Goal: Information Seeking & Learning: Learn about a topic

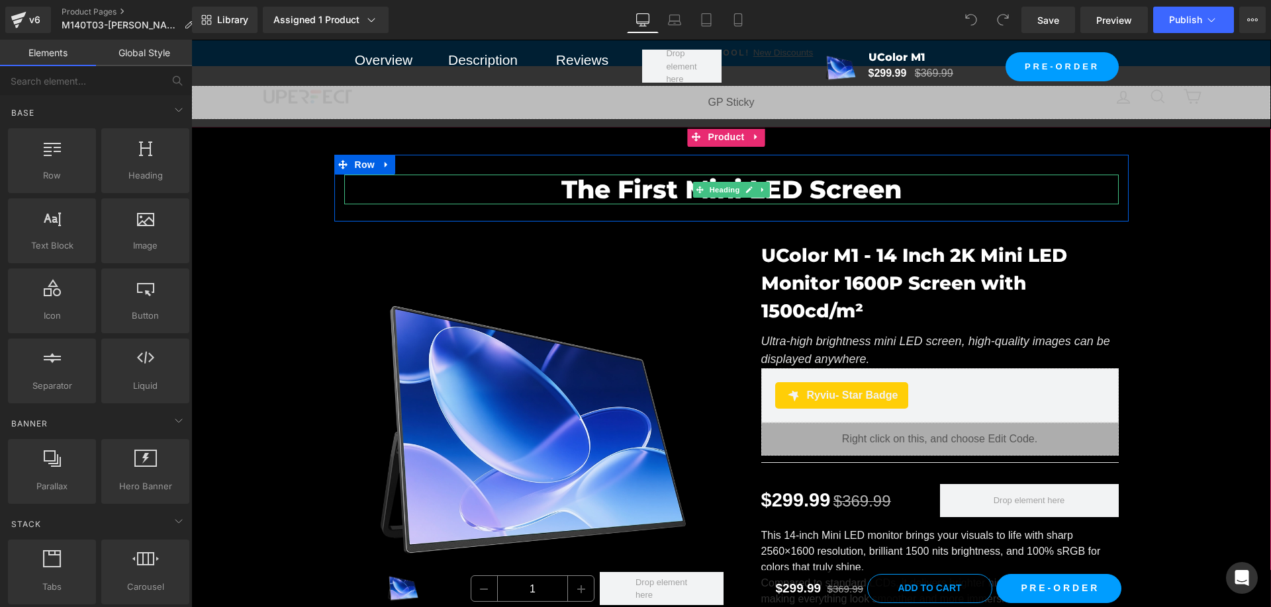
click at [576, 187] on h2 "The First Mini LED Screen" at bounding box center [731, 190] width 774 height 30
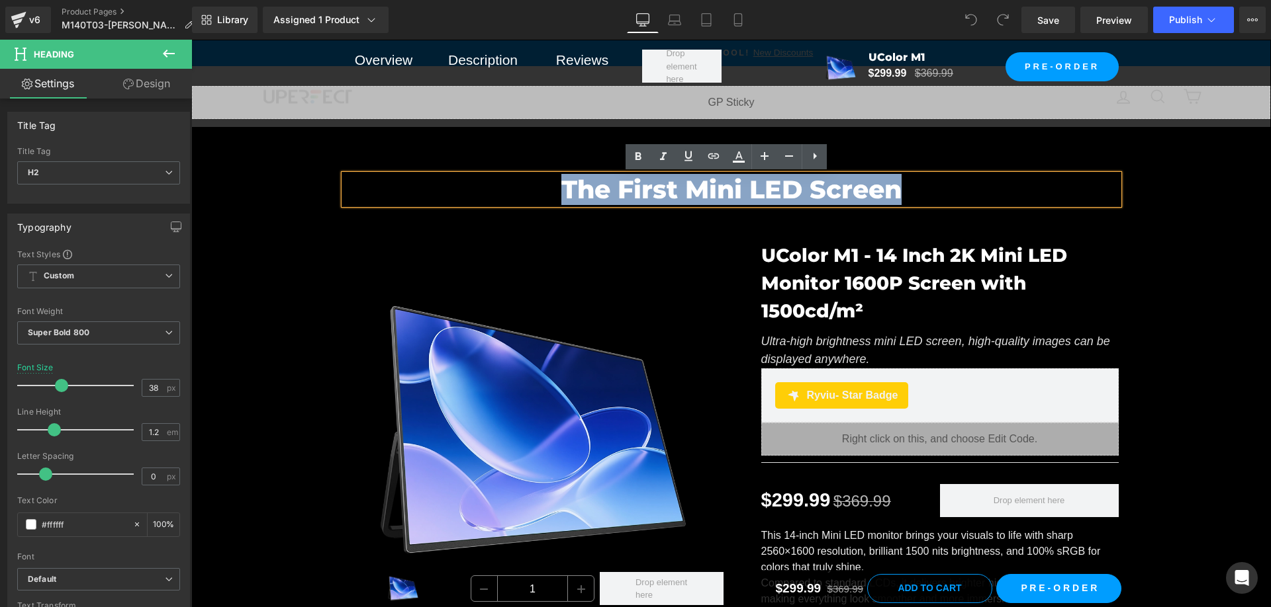
drag, startPoint x: 566, startPoint y: 190, endPoint x: 880, endPoint y: 191, distance: 314.3
click at [880, 191] on h2 "The First Mini LED Screen" at bounding box center [731, 190] width 774 height 30
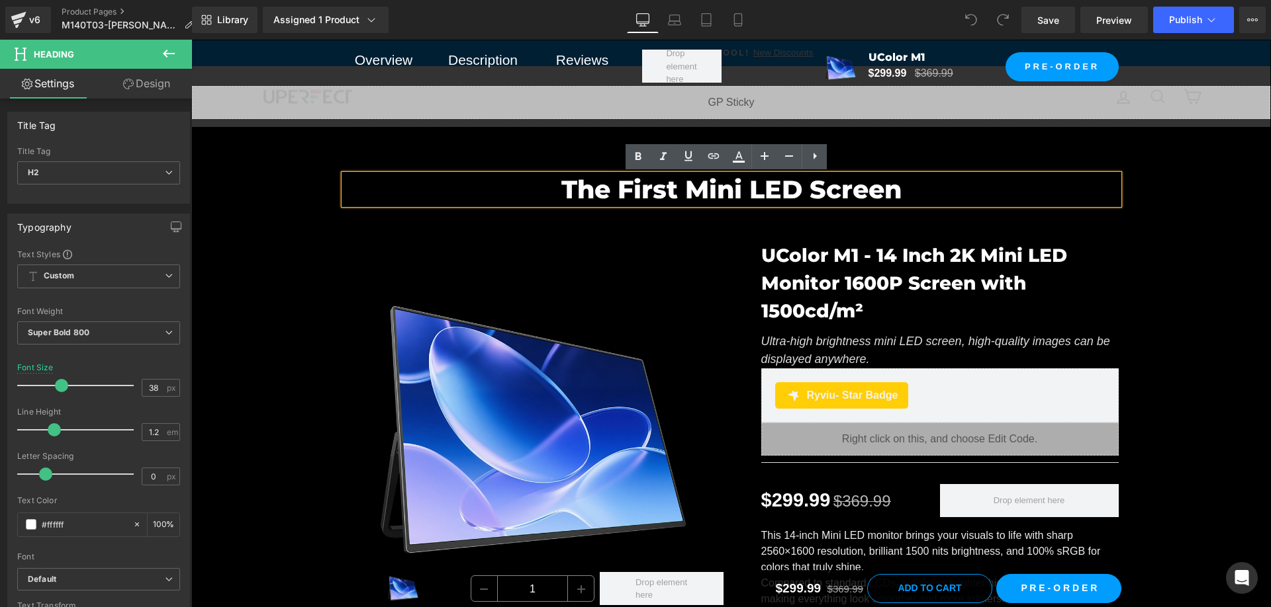
click at [1161, 226] on div "The First Mini LED Screen Heading Row Sale Off (P) Image UColor M1 - 14 Inch 2K…" at bounding box center [730, 472] width 1079 height 634
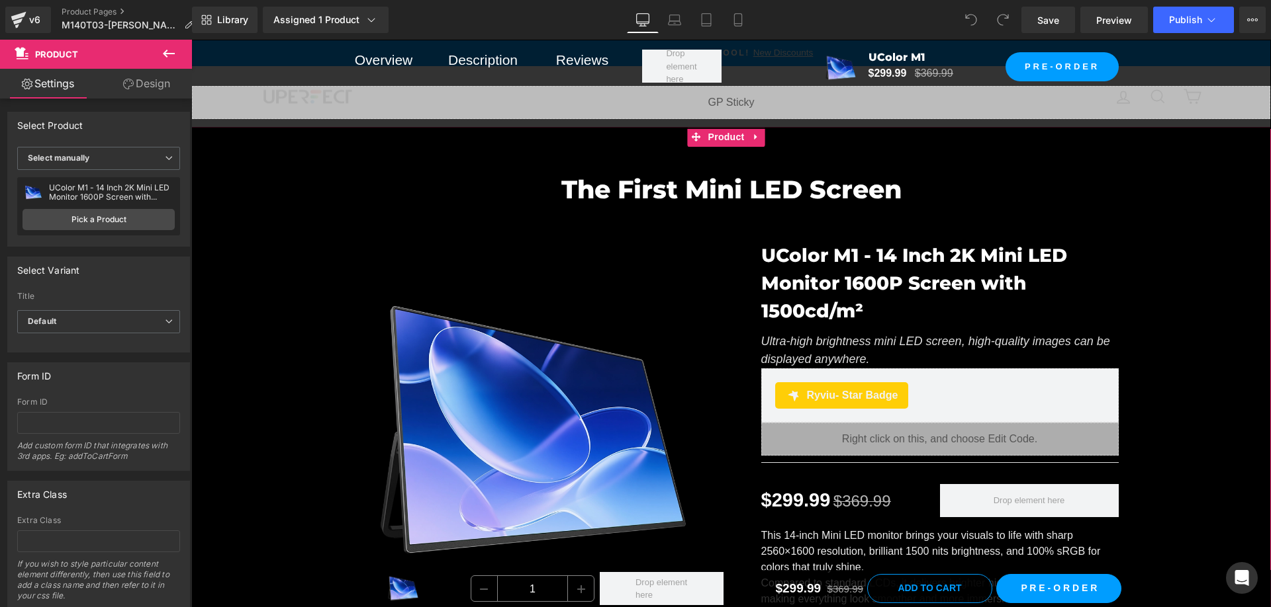
click at [1162, 335] on div "The First Mini LED Screen Heading Row Sale Off (P) Image UColor M1 - 14 Inch 2K…" at bounding box center [730, 472] width 1079 height 634
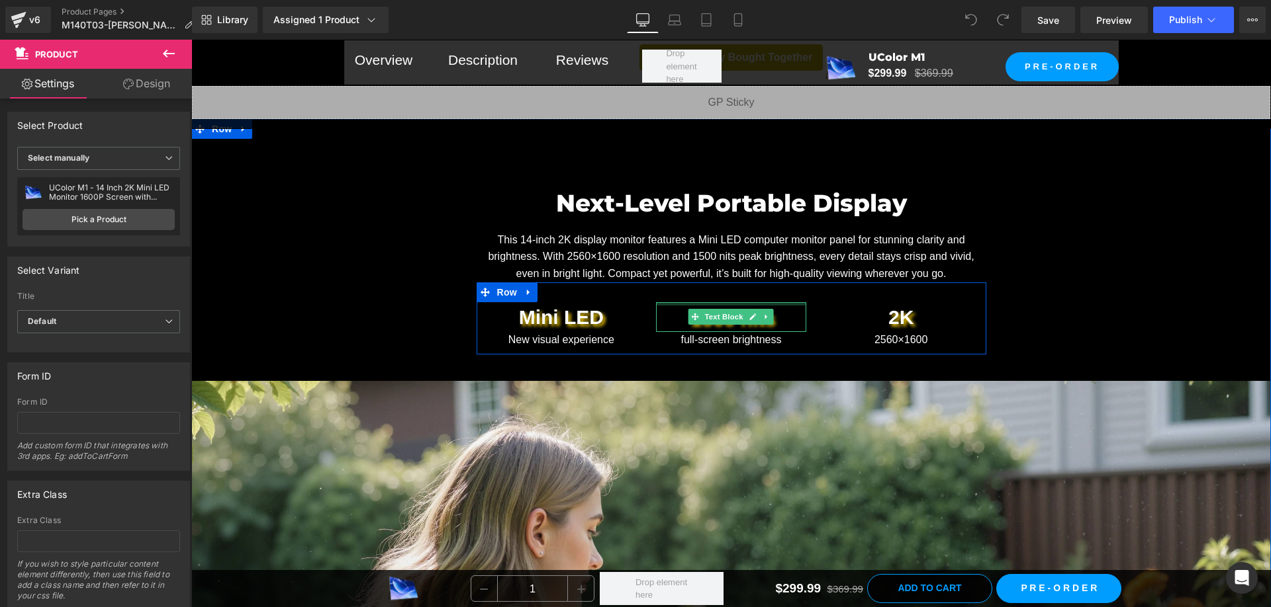
scroll to position [1059, 0]
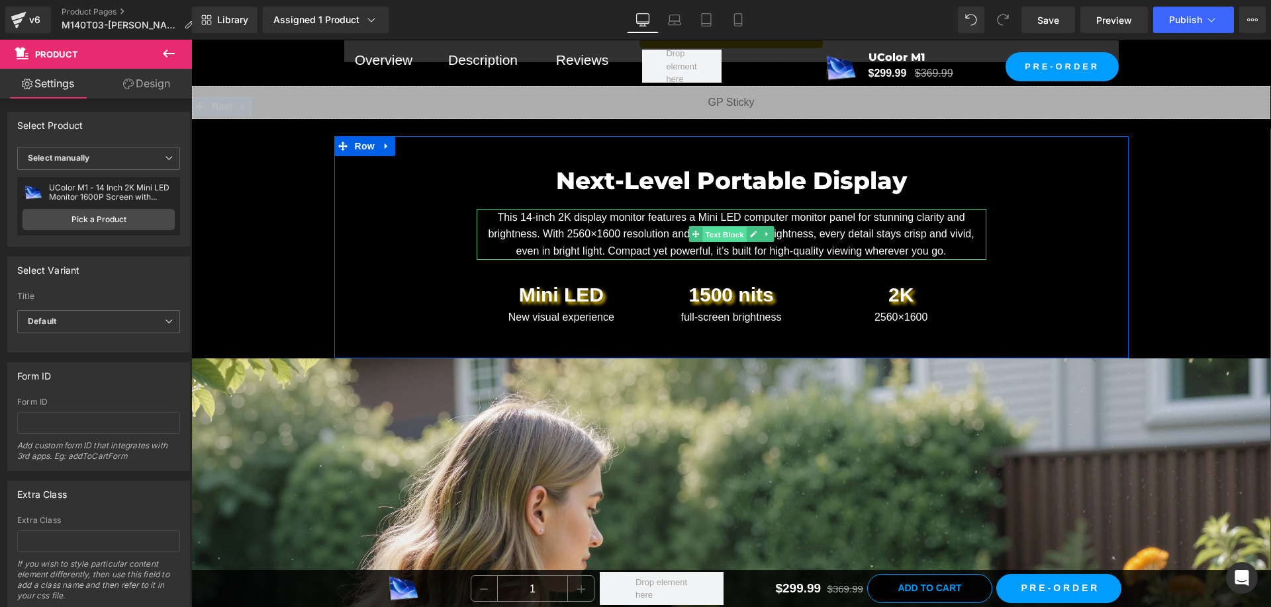
click at [723, 227] on span "Text Block" at bounding box center [724, 235] width 44 height 16
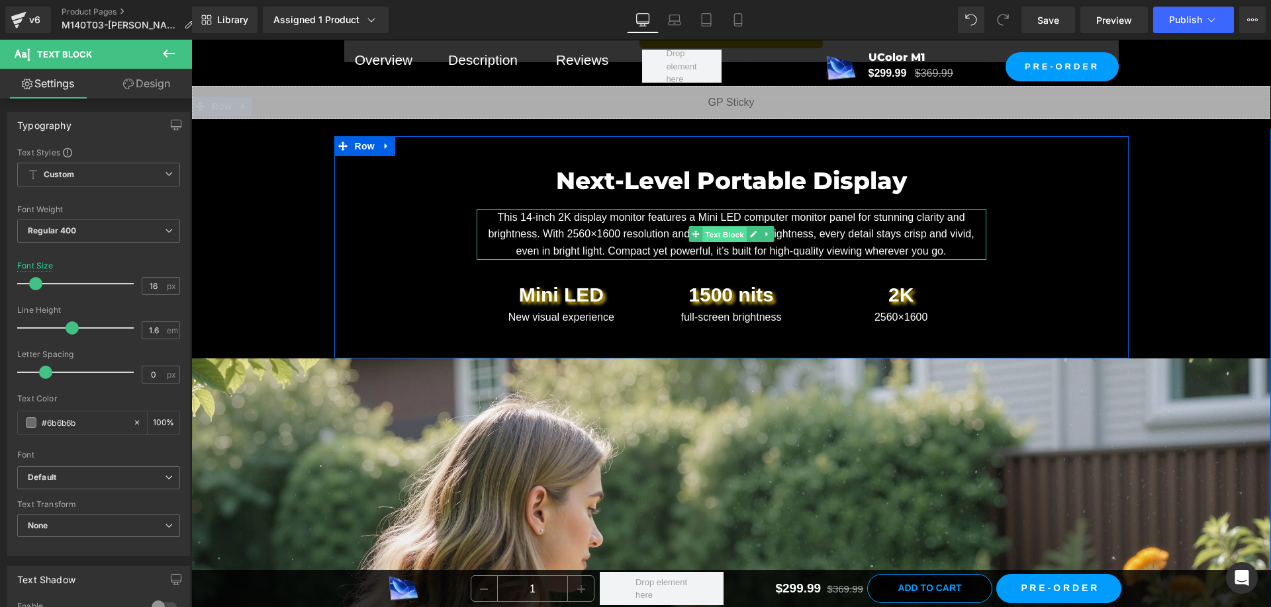
click at [707, 227] on span "Text Block" at bounding box center [724, 235] width 44 height 16
click at [692, 212] on font "This 14-inch 2K display monitor features a Mini LED computer monitor panel for …" at bounding box center [731, 234] width 486 height 45
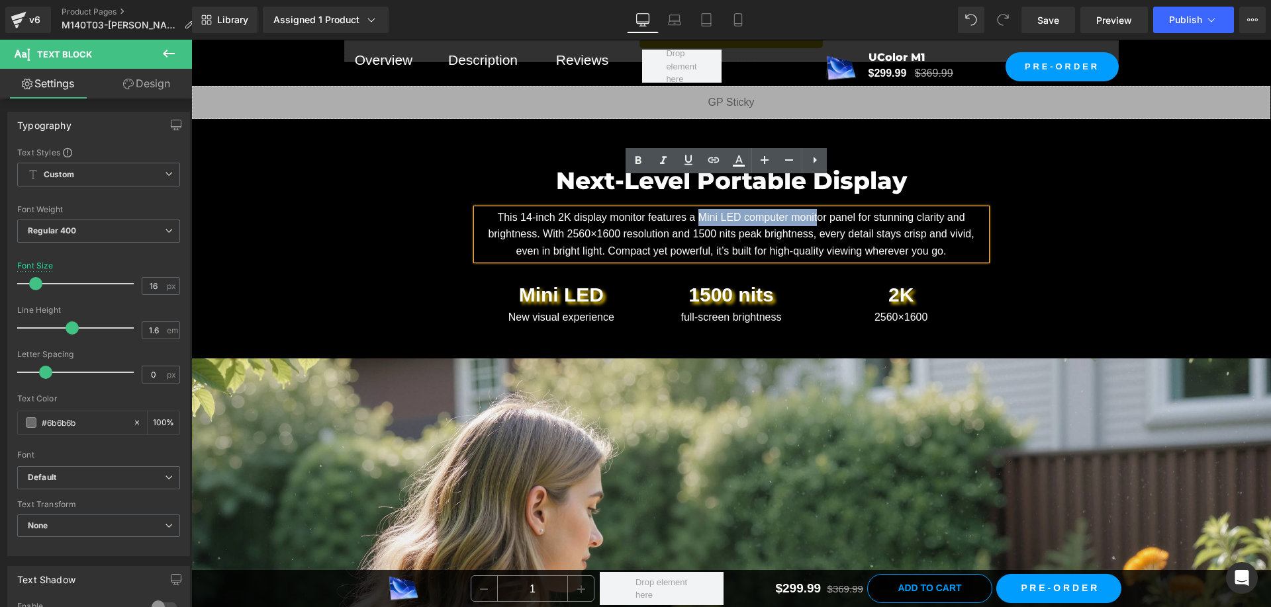
drag, startPoint x: 691, startPoint y: 187, endPoint x: 808, endPoint y: 194, distance: 117.3
click at [810, 209] on p "This 14-inch 2K display monitor features a Mini LED computer monitor panel for …" at bounding box center [731, 234] width 510 height 51
click at [805, 209] on p "This 14-inch 2K display monitor features a Mini LED computer monitor panel for …" at bounding box center [731, 234] width 510 height 51
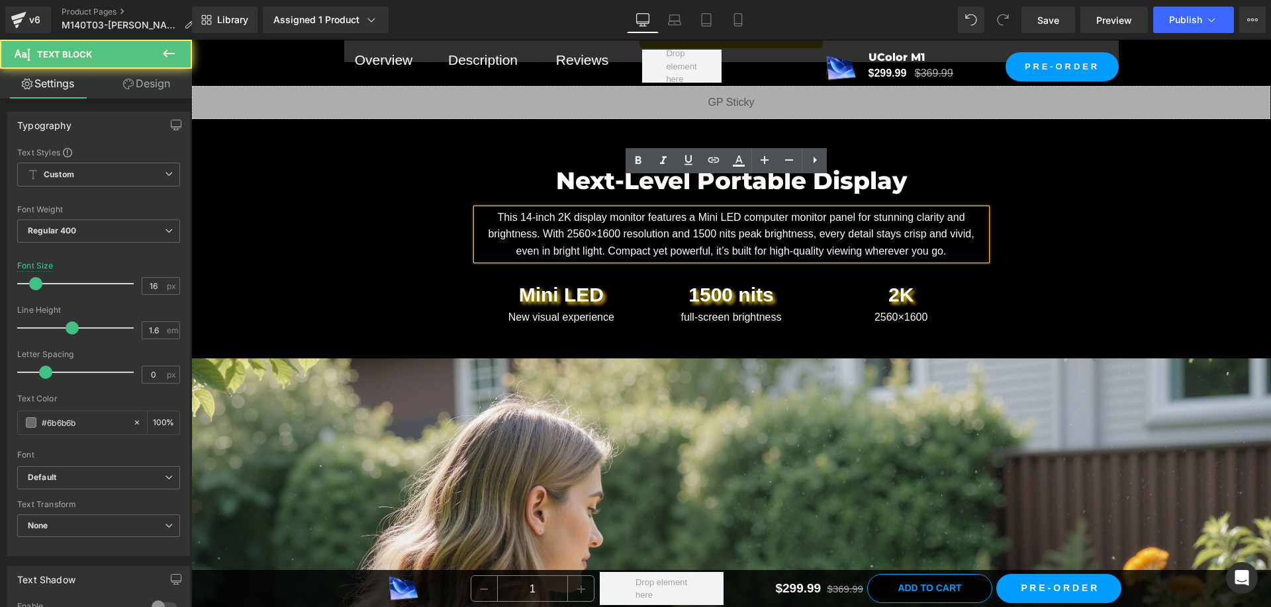
click at [893, 220] on font "This 14-inch 2K display monitor features a Mini LED computer monitor panel for …" at bounding box center [731, 234] width 486 height 45
click at [932, 220] on p "This 14-inch 2K display monitor features a Mini LED computer monitor panel for …" at bounding box center [731, 234] width 510 height 51
drag, startPoint x: 933, startPoint y: 222, endPoint x: 490, endPoint y: 176, distance: 445.7
click at [490, 209] on div "This 14-inch 2K display monitor features a Mini LED computer monitor panel for …" at bounding box center [731, 234] width 510 height 51
click at [492, 212] on font "This 14-inch 2K display monitor features a Mini LED computer monitor panel for …" at bounding box center [731, 234] width 486 height 45
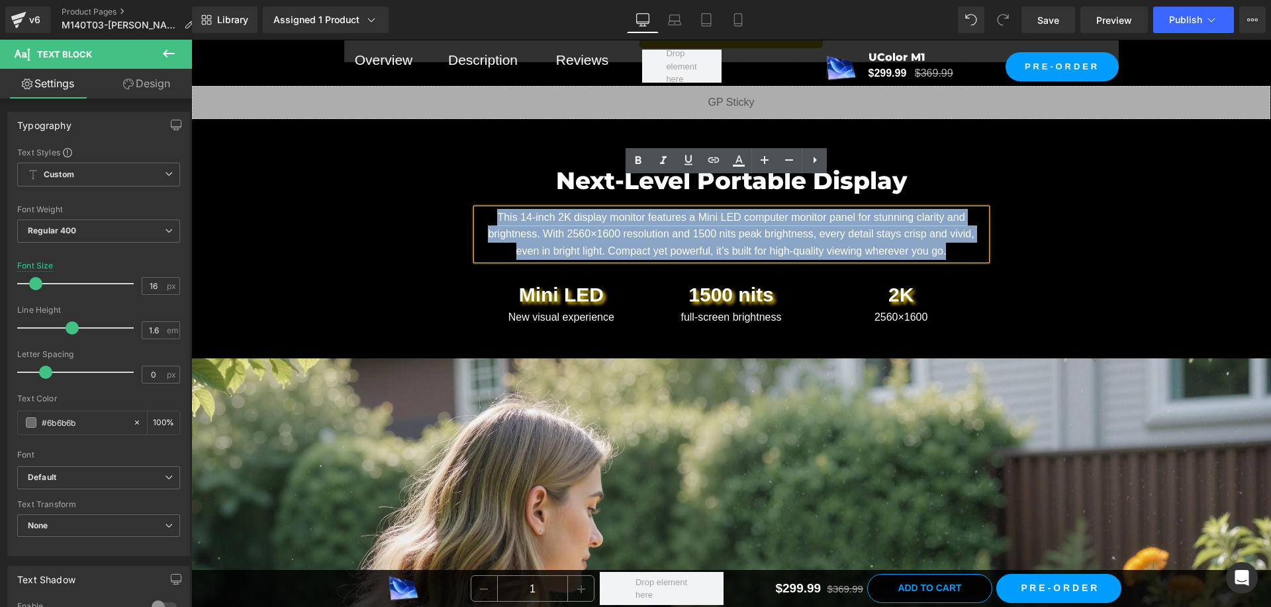
drag, startPoint x: 490, startPoint y: 188, endPoint x: 934, endPoint y: 225, distance: 445.6
click at [934, 225] on p "This 14-inch 2K display monitor features a Mini LED computer monitor panel for …" at bounding box center [731, 234] width 510 height 51
drag, startPoint x: 936, startPoint y: 221, endPoint x: 461, endPoint y: 168, distance: 477.4
click at [467, 168] on div "Next-Level Portable Display Heading This 14-inch 2K display monitor features a …" at bounding box center [731, 247] width 529 height 169
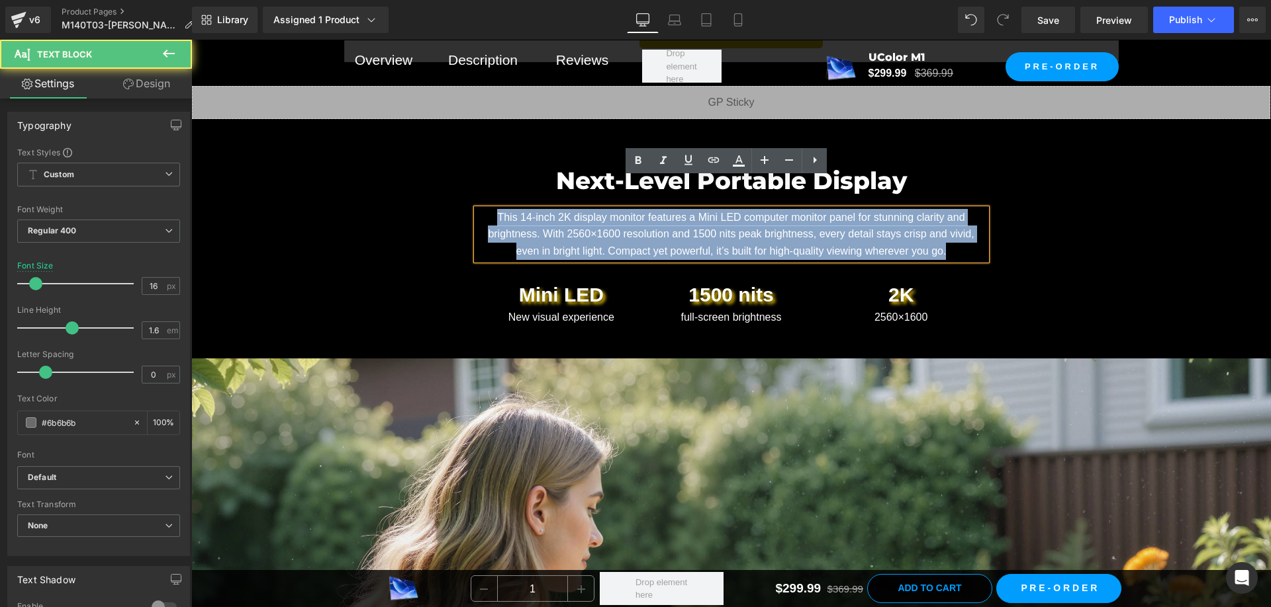
click at [584, 209] on p "This 14-inch 2K display monitor features a Mini LED computer monitor panel for …" at bounding box center [731, 234] width 510 height 51
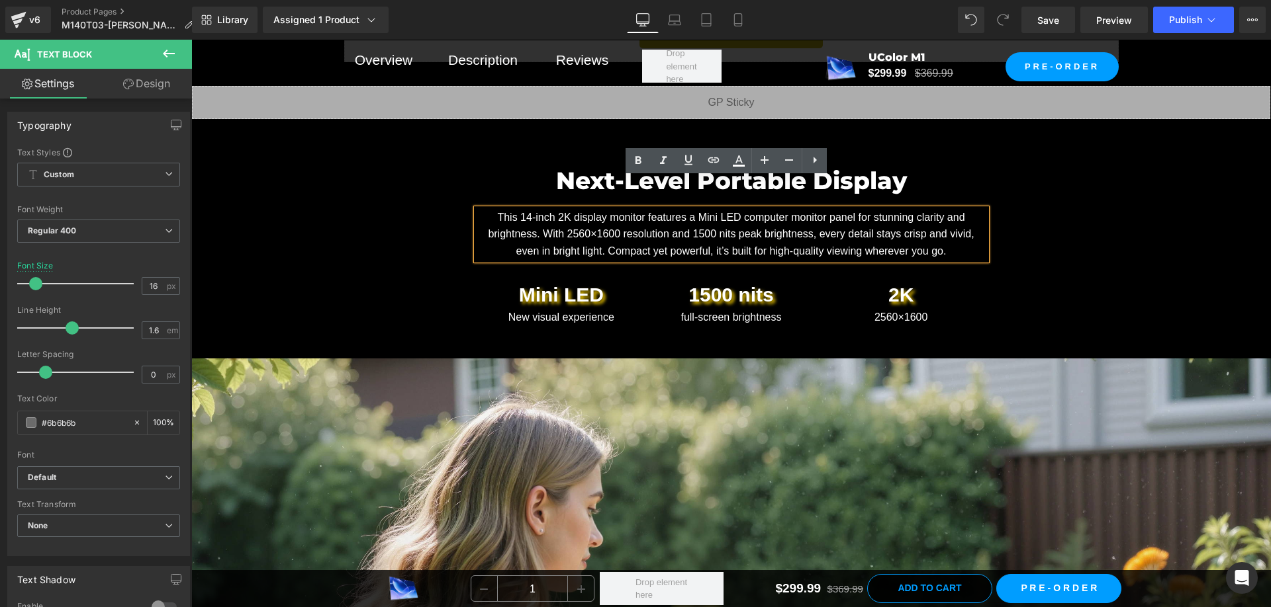
drag, startPoint x: 1028, startPoint y: 231, endPoint x: 1018, endPoint y: 230, distance: 9.4
click at [1028, 231] on div "Next-Level Portable Display Heading This 14-inch 2K display monitor features a …" at bounding box center [731, 247] width 794 height 222
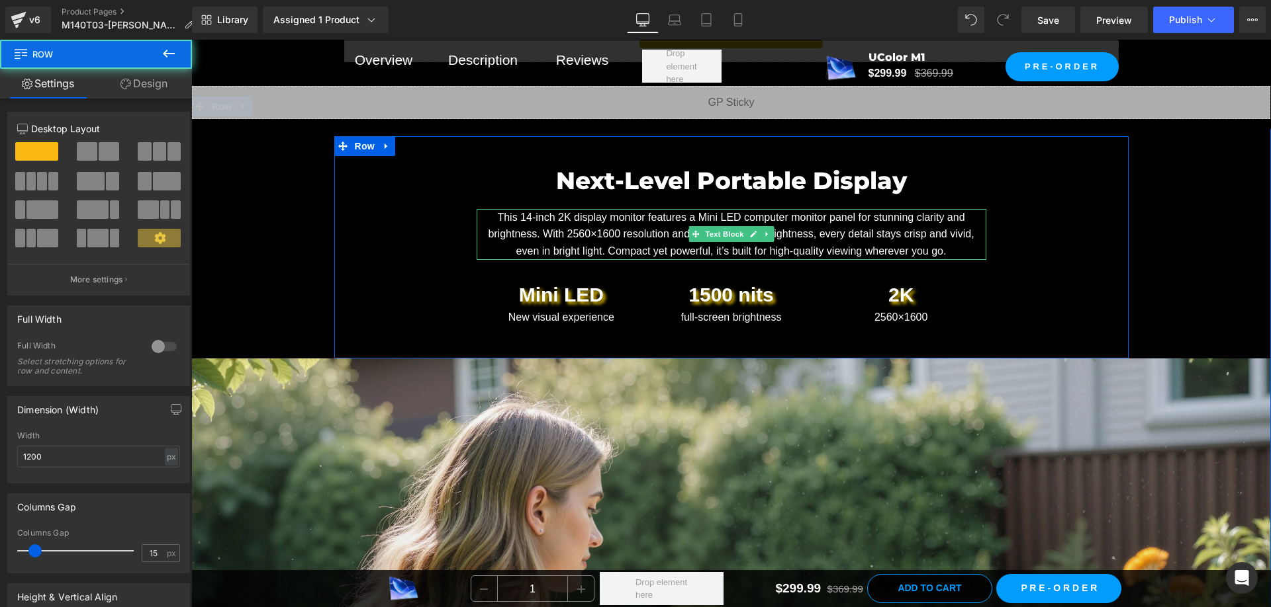
click at [930, 218] on font "This 14-inch 2K display monitor features a Mini LED computer monitor panel for …" at bounding box center [731, 234] width 486 height 45
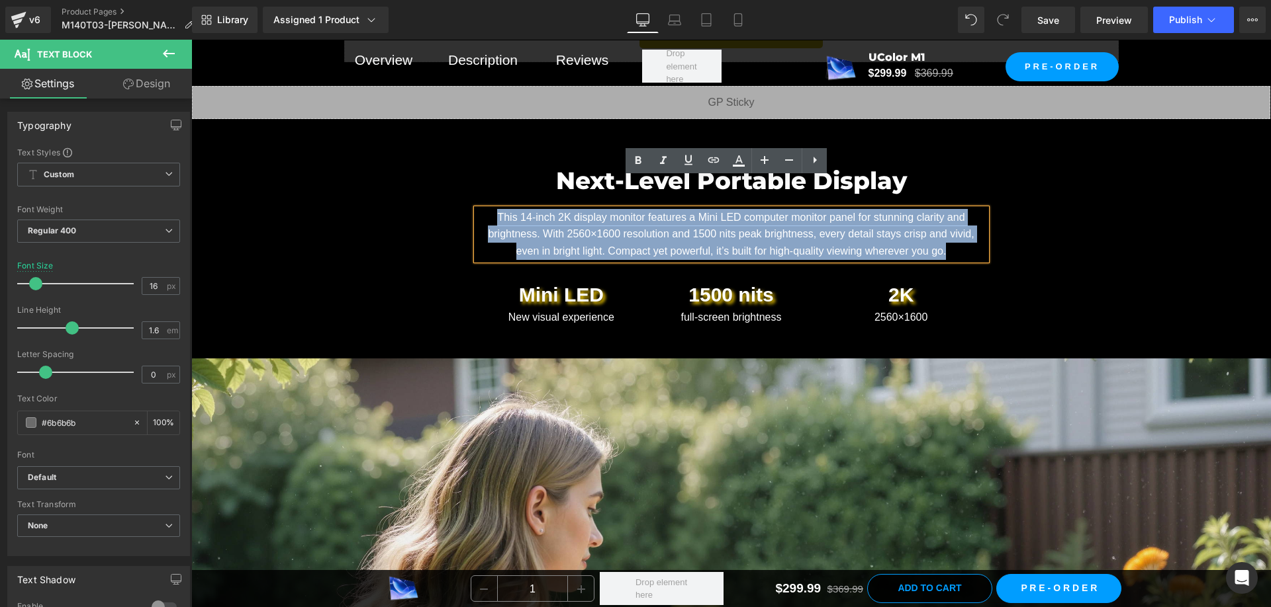
drag, startPoint x: 934, startPoint y: 218, endPoint x: 492, endPoint y: 186, distance: 443.2
click at [492, 209] on p "This 14-inch 2K display monitor features a Mini LED computer monitor panel for …" at bounding box center [731, 234] width 510 height 51
click at [492, 212] on font "This 14-inch 2K display monitor features a Mini LED computer monitor panel for …" at bounding box center [731, 234] width 486 height 45
drag, startPoint x: 492, startPoint y: 189, endPoint x: 946, endPoint y: 222, distance: 455.2
click at [946, 222] on p "This 14-inch 2K display monitor features a Mini LED computer monitor panel for …" at bounding box center [731, 234] width 510 height 51
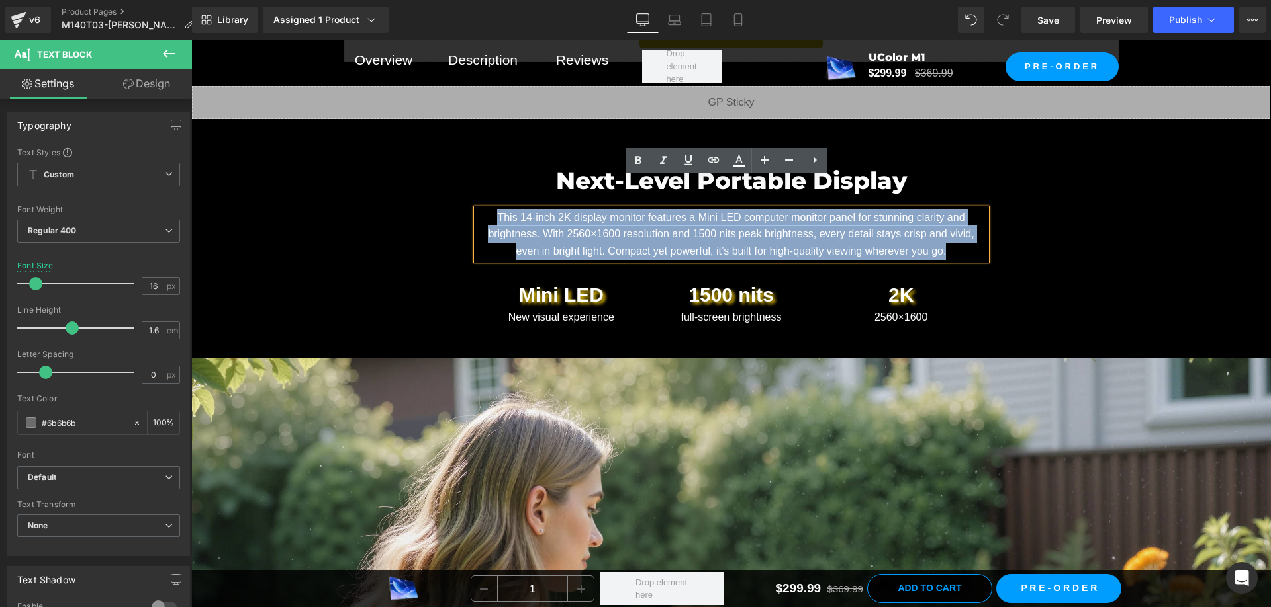
click at [1058, 231] on div "Next-Level Portable Display Heading This 14-inch 2K display monitor features a …" at bounding box center [731, 247] width 794 height 222
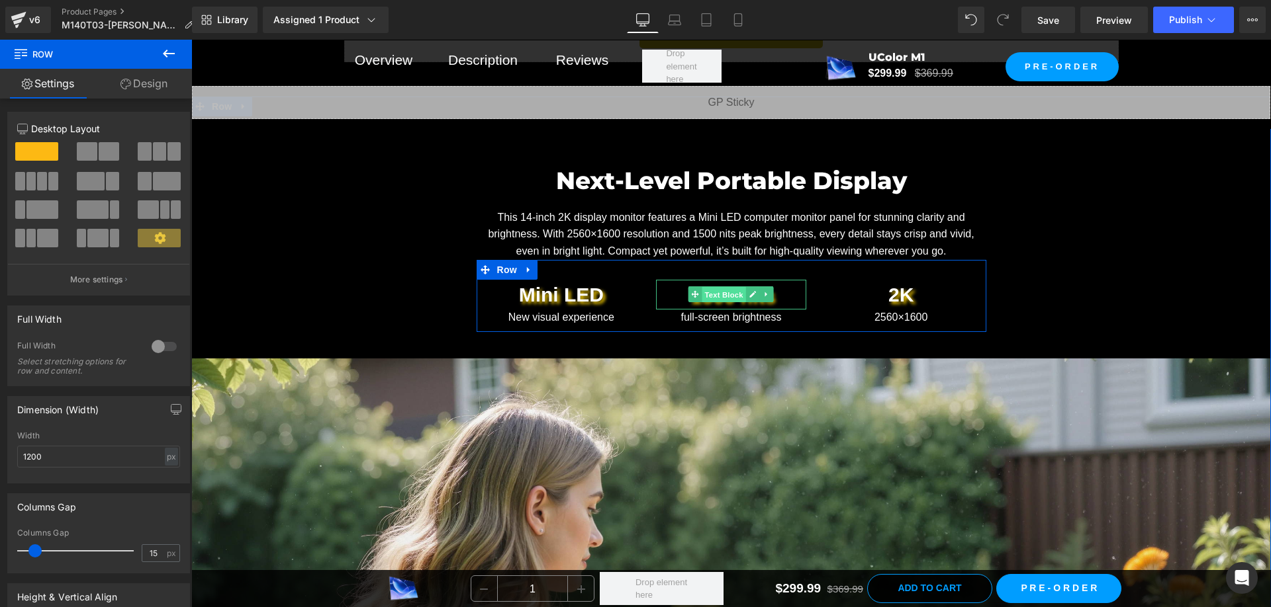
click at [710, 287] on span "Text Block" at bounding box center [724, 295] width 44 height 16
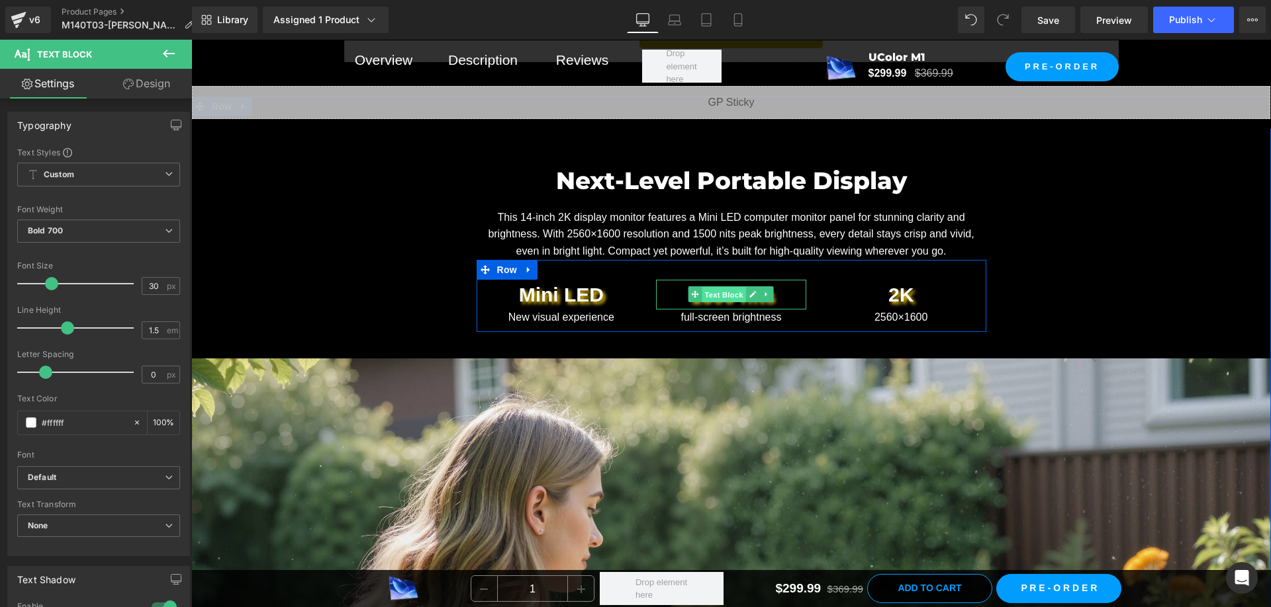
click at [715, 287] on span "Text Block" at bounding box center [724, 295] width 44 height 16
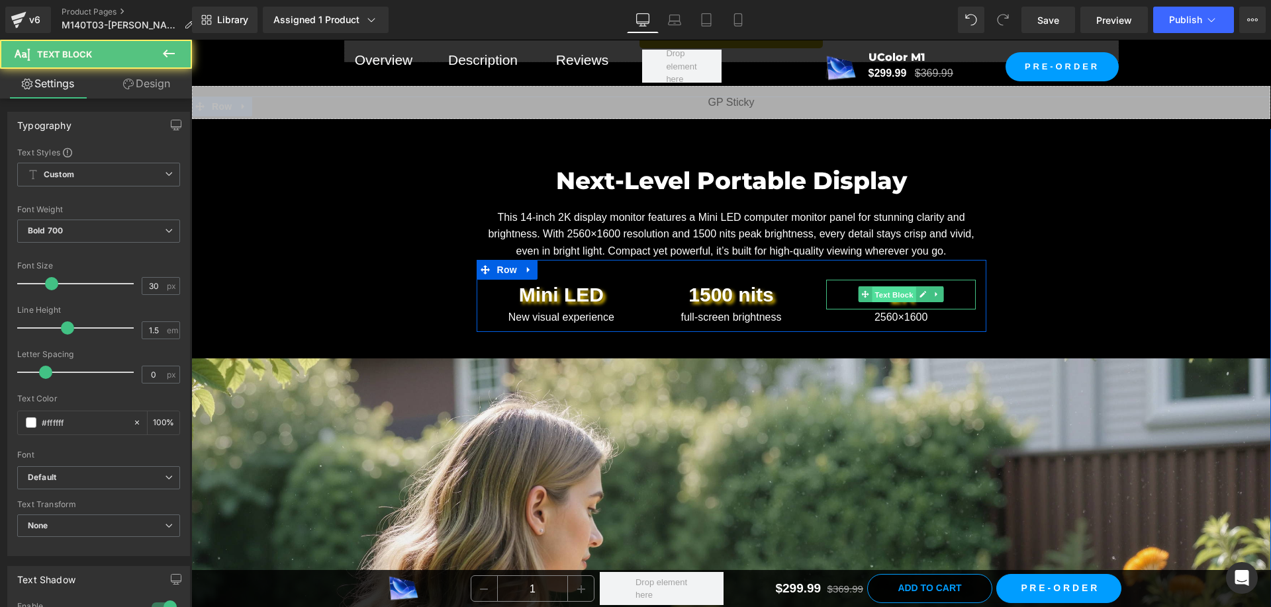
click at [901, 287] on span "Text Block" at bounding box center [894, 295] width 44 height 16
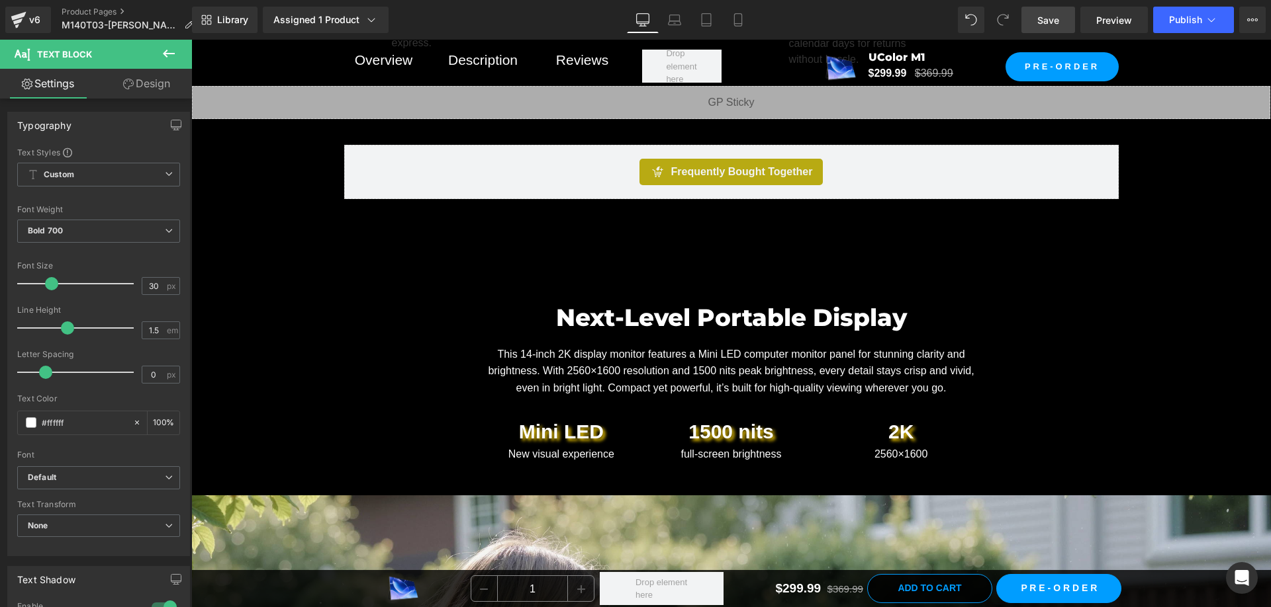
scroll to position [3029, 0]
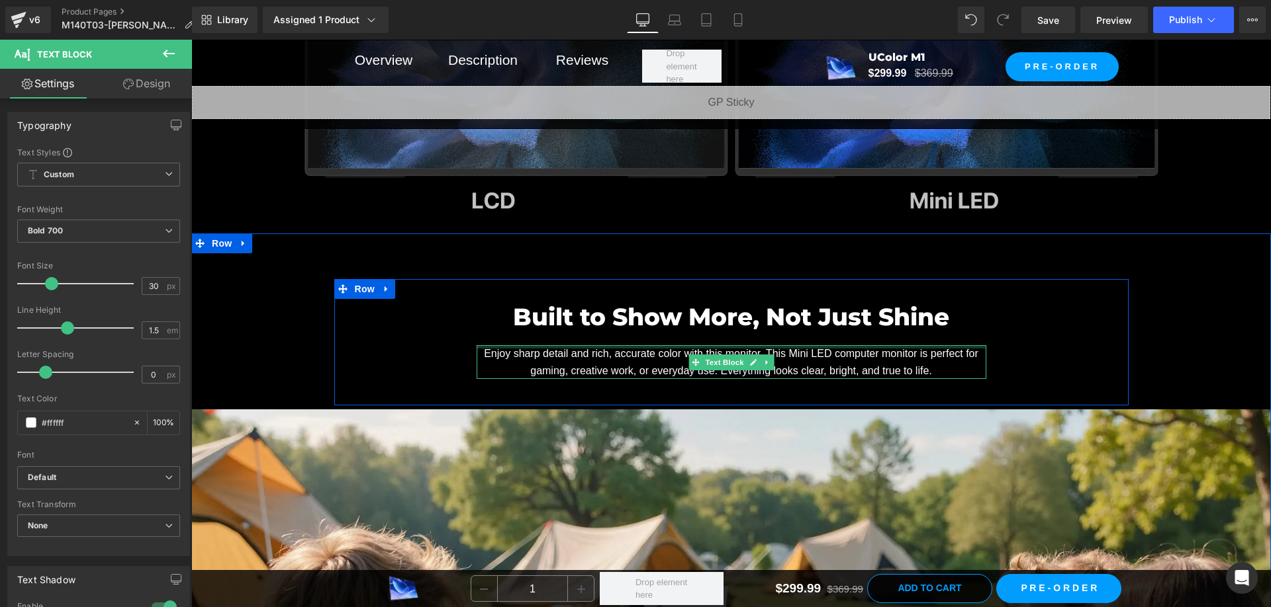
click at [718, 345] on div "Enjoy sharp detail and rich, accurate color with this monitor. This Mini LED co…" at bounding box center [731, 362] width 510 height 34
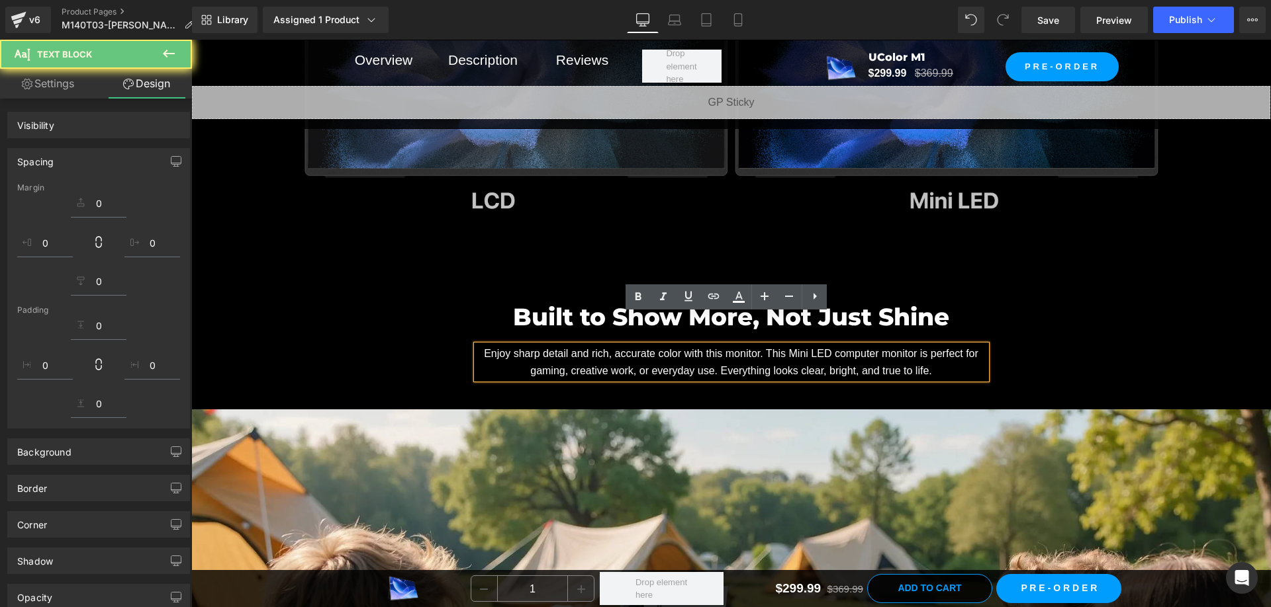
click at [719, 348] on span "Enjoy sharp detail and rich, accurate color with this monitor. This Mini LED co…" at bounding box center [731, 362] width 494 height 28
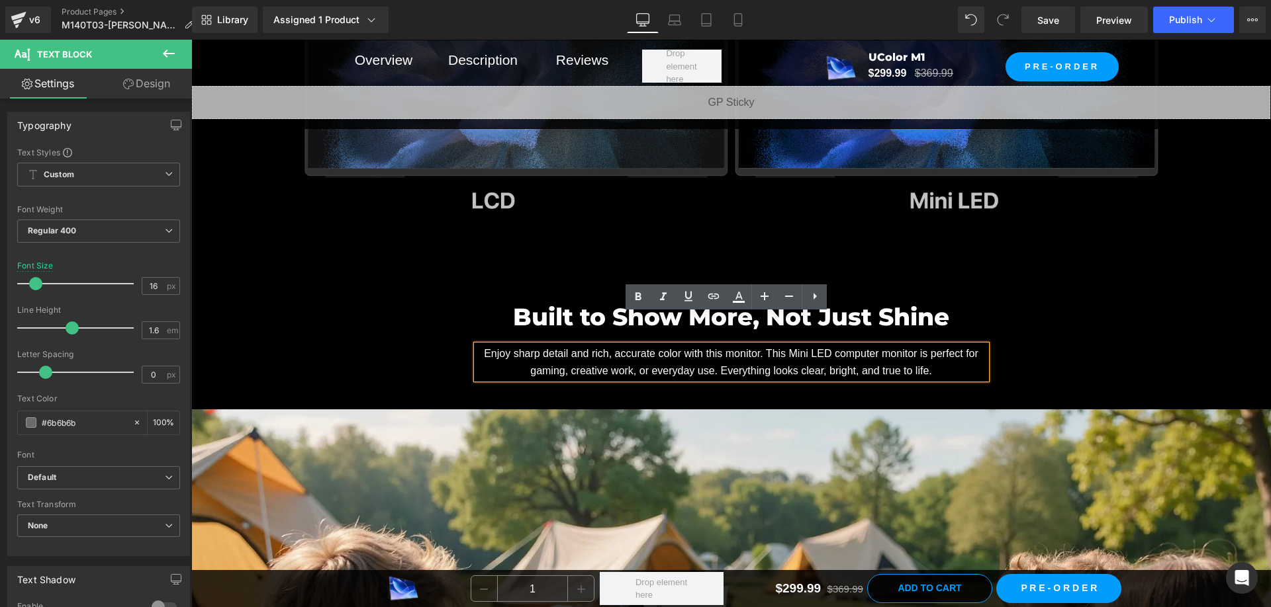
click at [717, 348] on span "Enjoy sharp detail and rich, accurate color with this monitor. This Mini LED co…" at bounding box center [731, 362] width 494 height 28
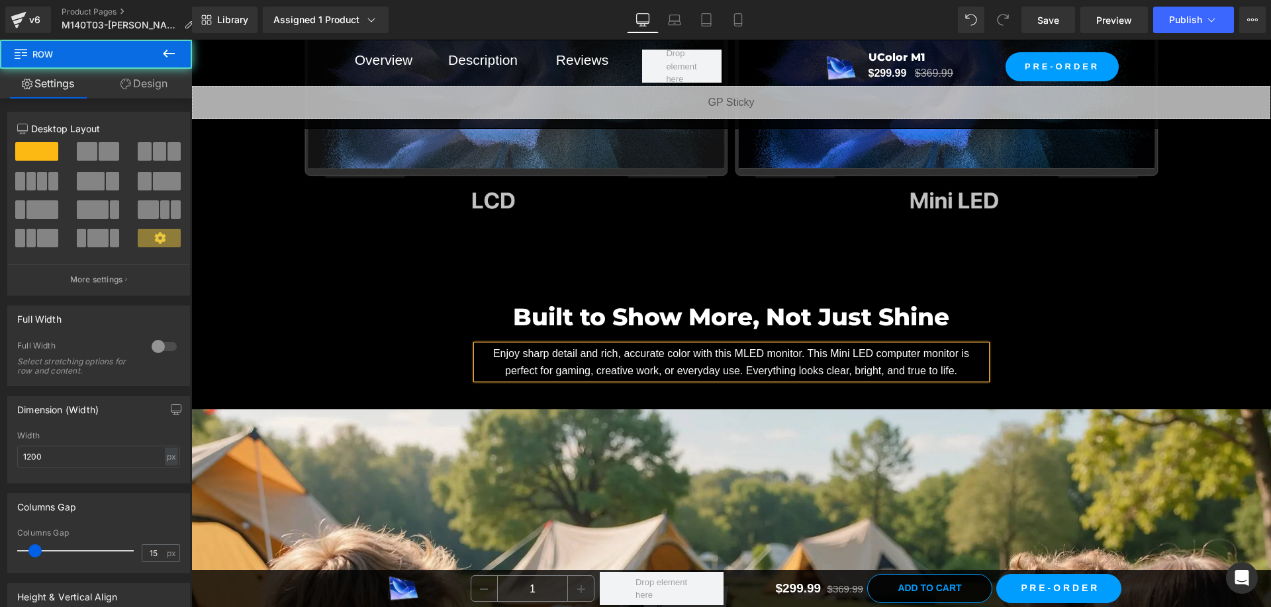
click at [1109, 291] on div "Built to Show More, Not Just Shine Heading Enjoy sharp detail and rich, accurat…" at bounding box center [731, 342] width 794 height 126
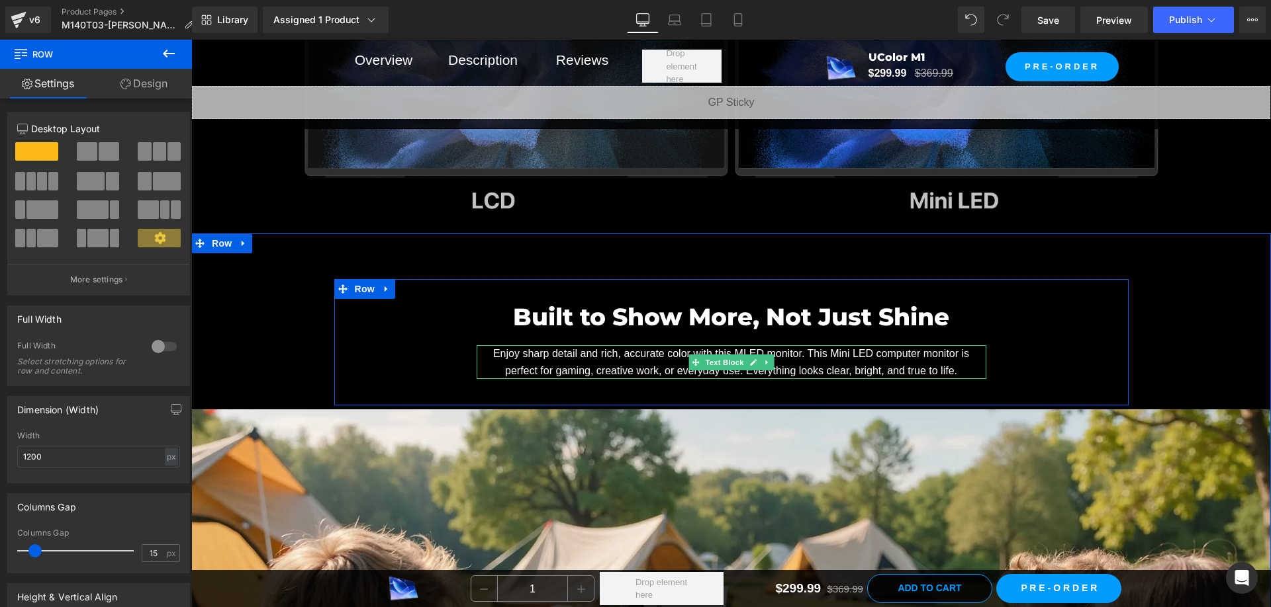
click at [731, 348] on span "Enjoy sharp detail and rich, accurate color with this MLED monitor. This Mini L…" at bounding box center [731, 362] width 476 height 28
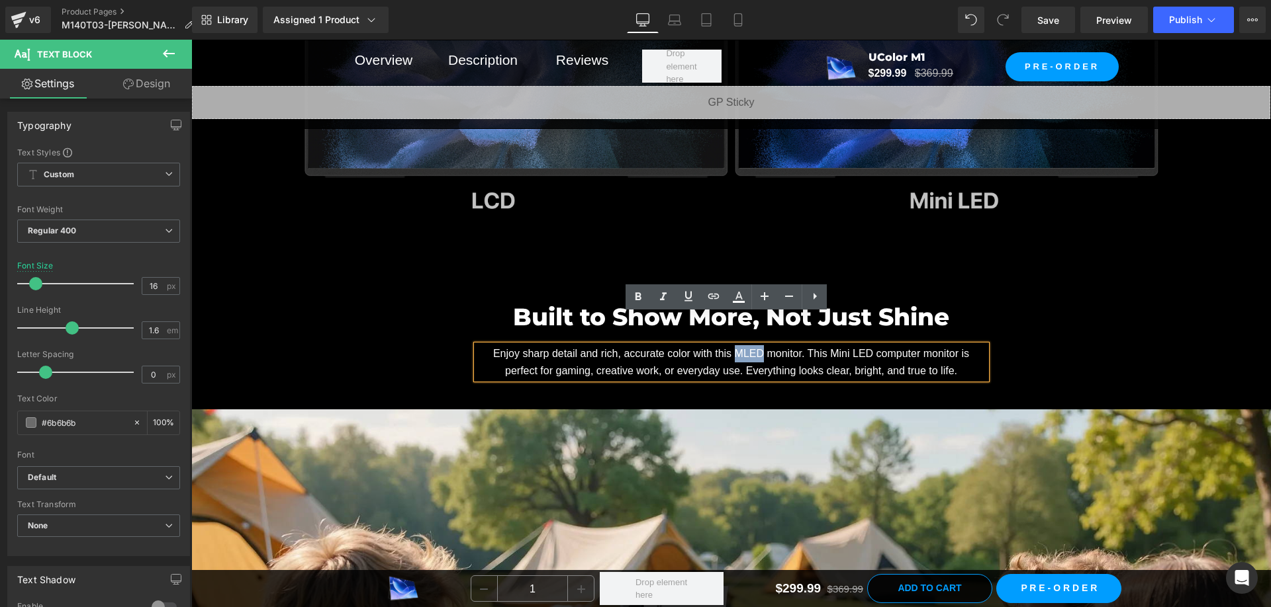
drag, startPoint x: 738, startPoint y: 321, endPoint x: 712, endPoint y: 326, distance: 26.2
click at [712, 348] on span "Enjoy sharp detail and rich, accurate color with this MLED monitor. This Mini L…" at bounding box center [731, 362] width 476 height 28
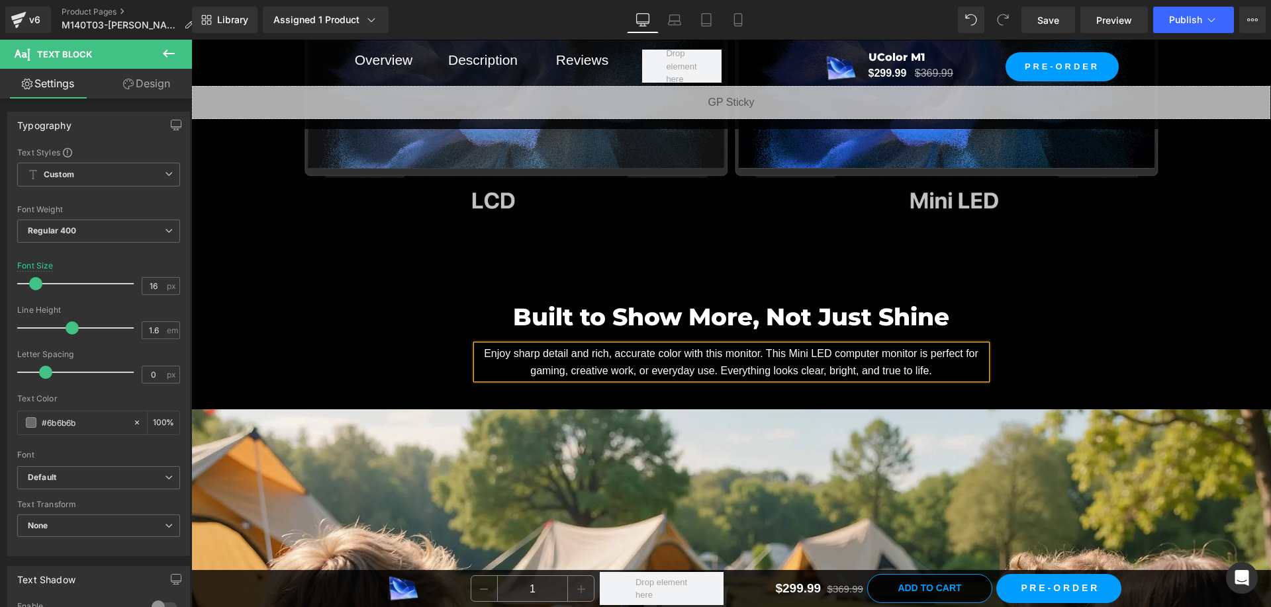
scroll to position [3835, 0]
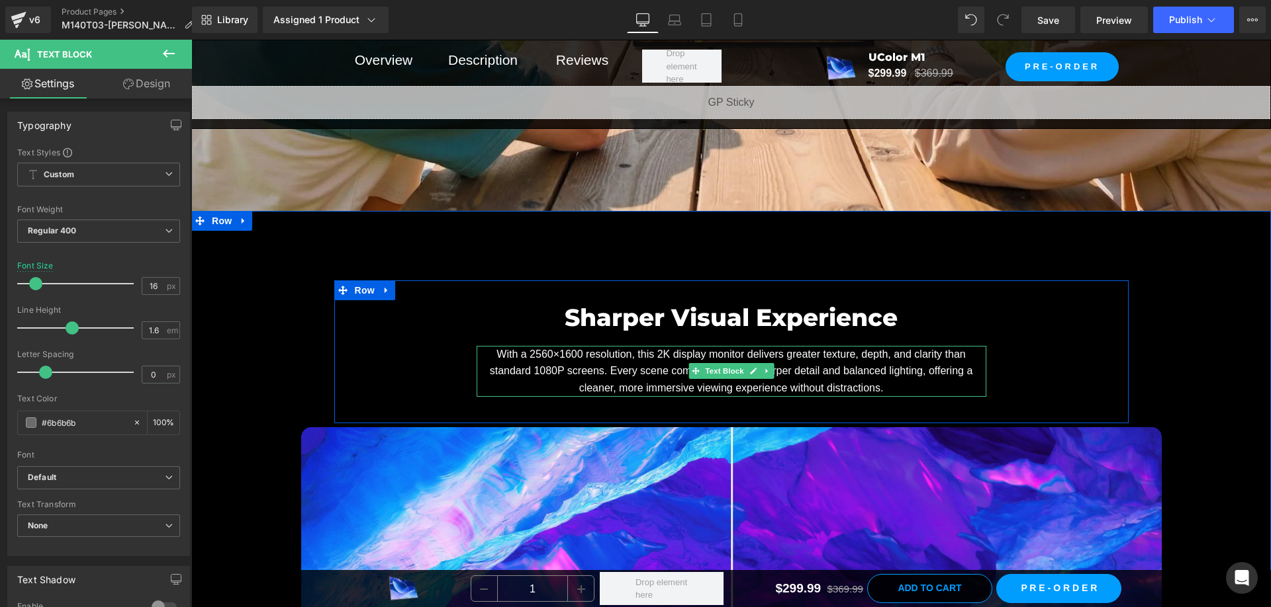
click at [697, 349] on span "With a 2560×1600 resolution, this 2K display monitor delivers greater texture, …" at bounding box center [731, 371] width 483 height 45
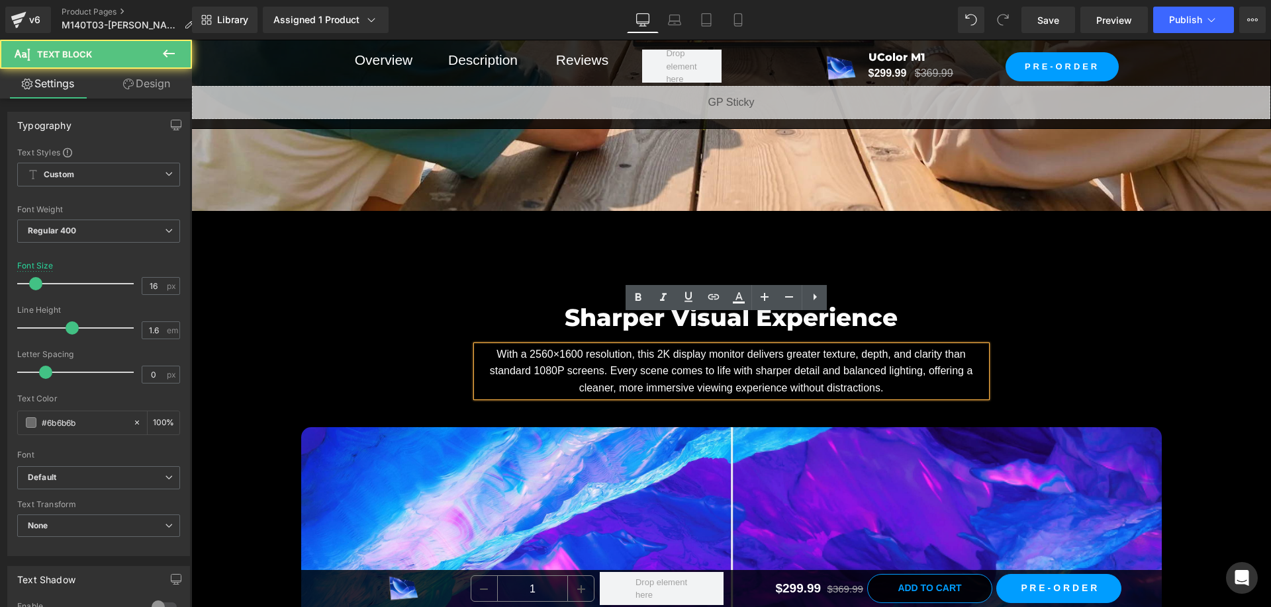
click at [700, 349] on span "With a 2560×1600 resolution, this 2K display monitor delivers greater texture, …" at bounding box center [731, 371] width 483 height 45
click at [668, 349] on span "With a 2560×1600 resolution, this 2K display monitor delivers greater texture, …" at bounding box center [731, 371] width 483 height 45
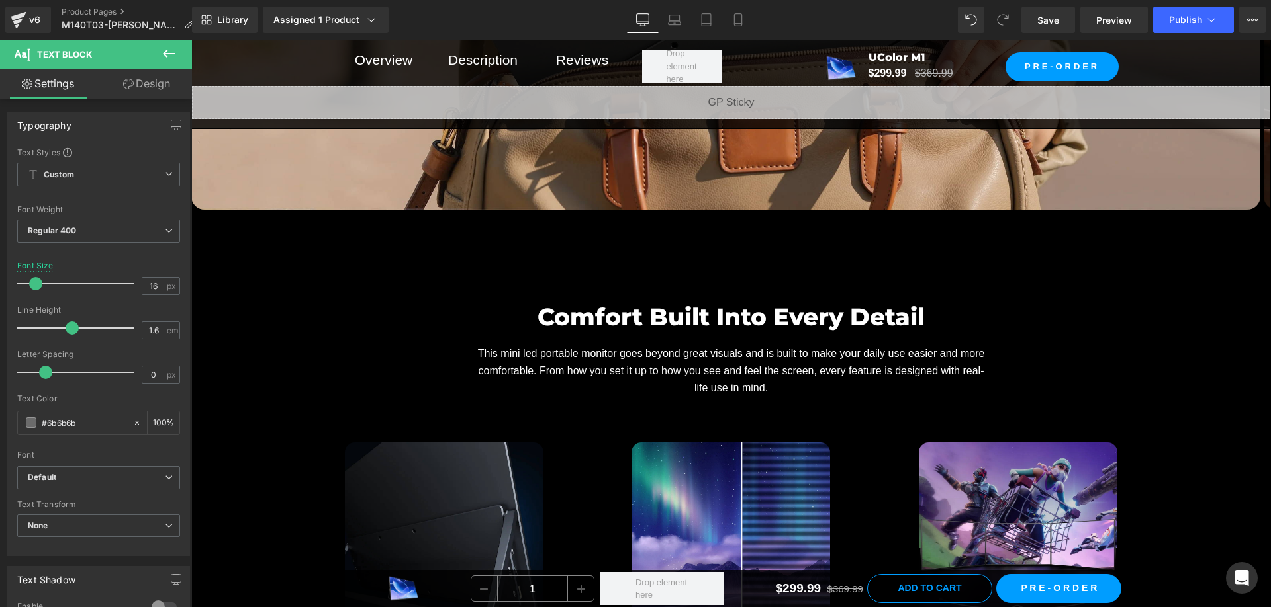
scroll to position [8410, 0]
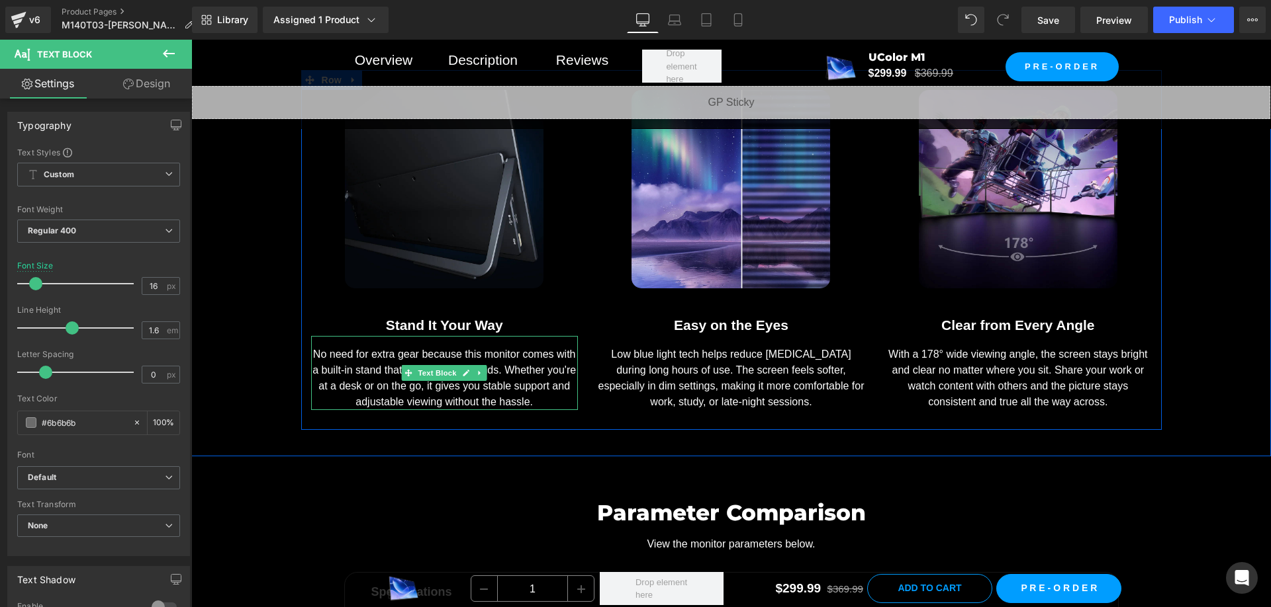
click at [476, 336] on div "No need for extra gear because this monitor comes with a built-in stand that fo…" at bounding box center [444, 373] width 267 height 74
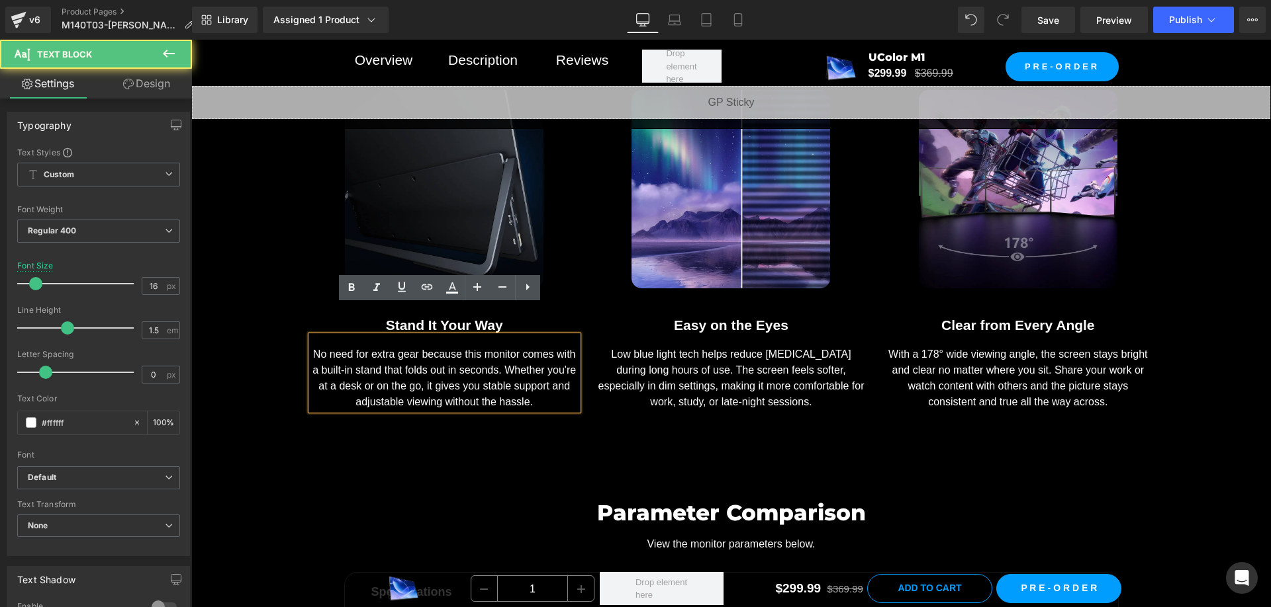
click at [479, 336] on div "No need for extra gear because this monitor comes with a built-in stand that fo…" at bounding box center [444, 373] width 267 height 74
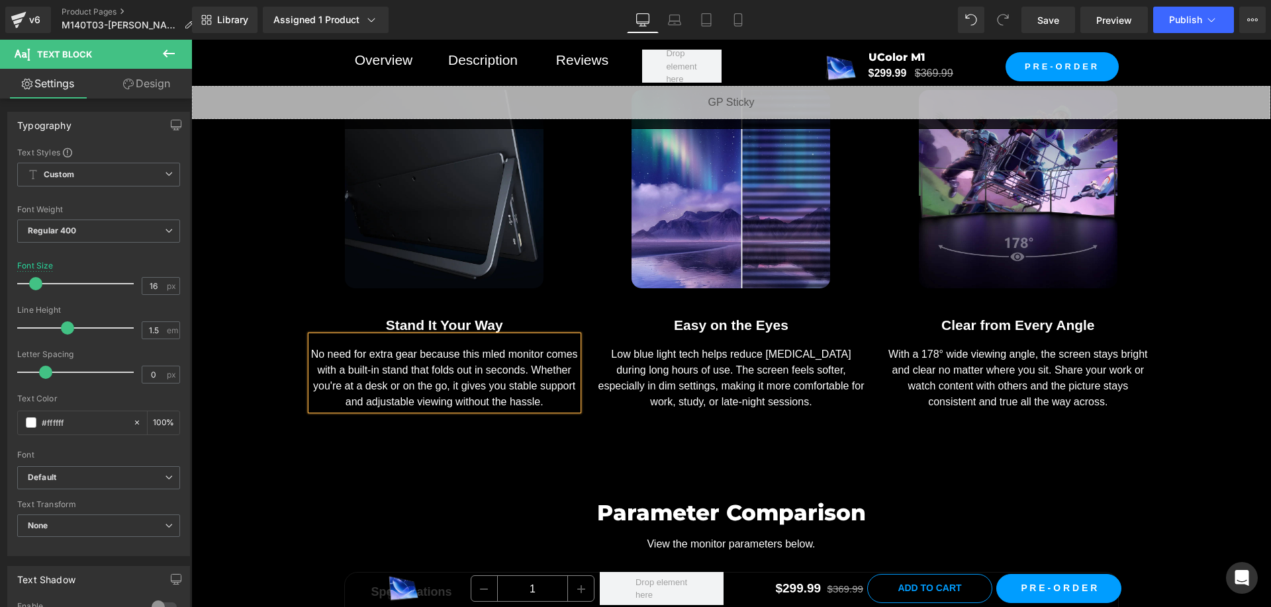
click at [1167, 260] on div "Comfort Built Into Every Detail Heading This mini led portable monitor goes bey…" at bounding box center [730, 175] width 1079 height 510
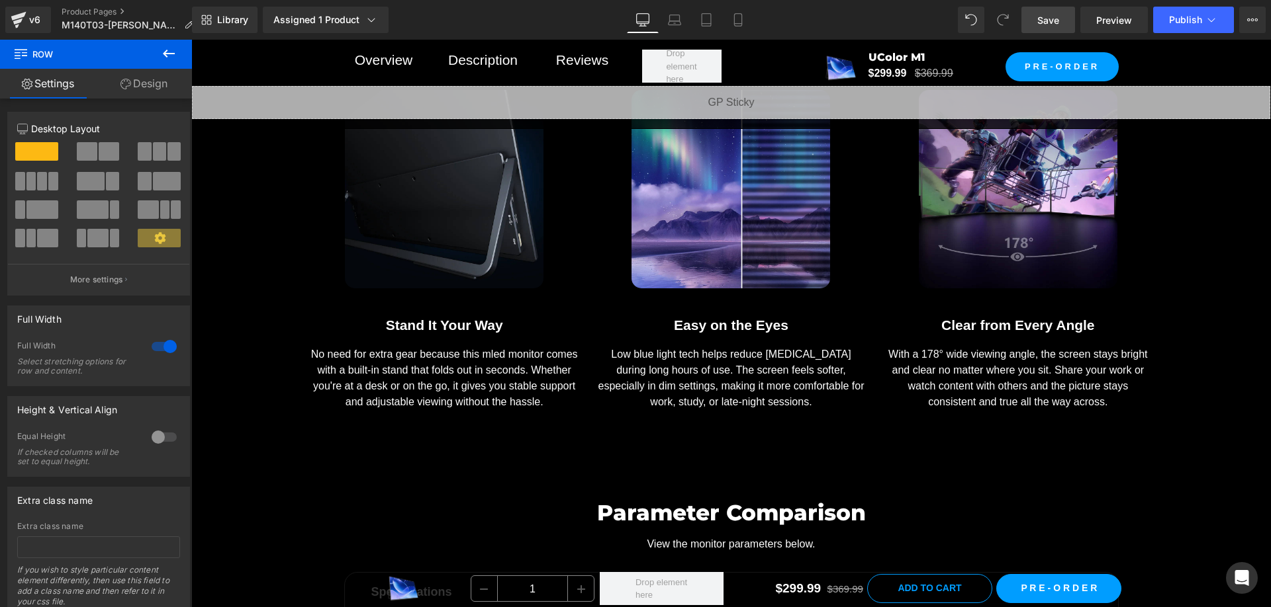
drag, startPoint x: 1048, startPoint y: 17, endPoint x: 760, endPoint y: 218, distance: 351.2
click at [1048, 17] on span "Save" at bounding box center [1048, 20] width 22 height 14
